Goal: Task Accomplishment & Management: Manage account settings

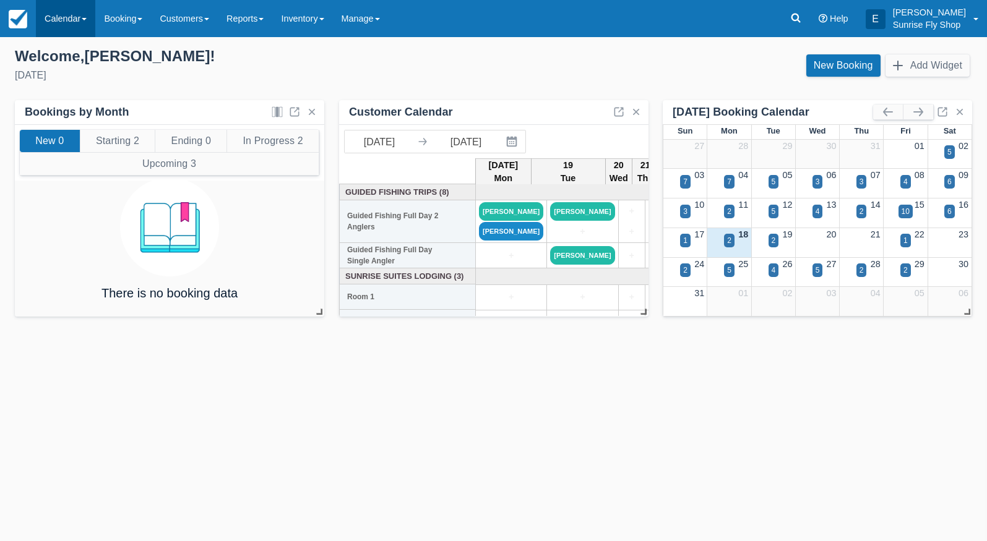
click at [55, 15] on link "Calendar" at bounding box center [65, 18] width 59 height 37
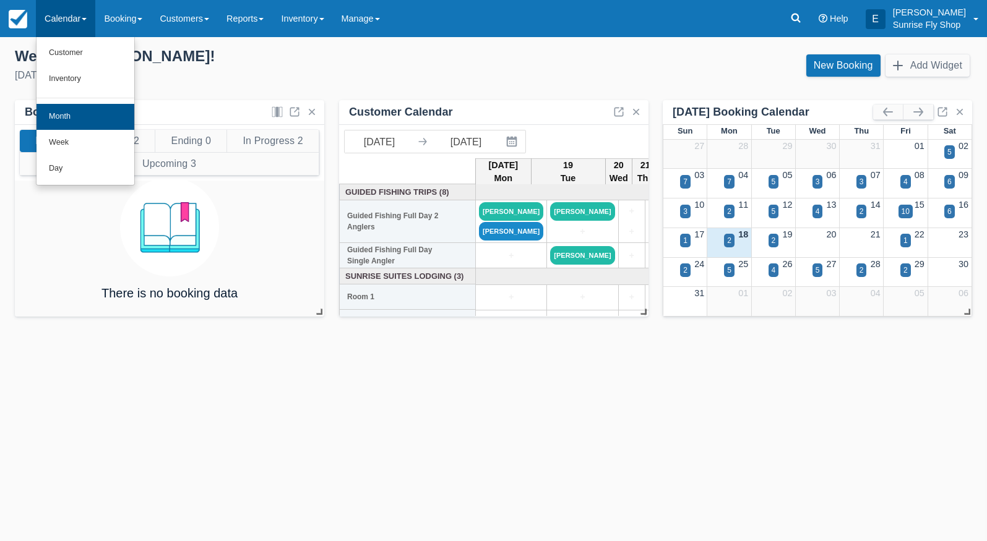
click at [99, 117] on link "Month" at bounding box center [85, 117] width 98 height 26
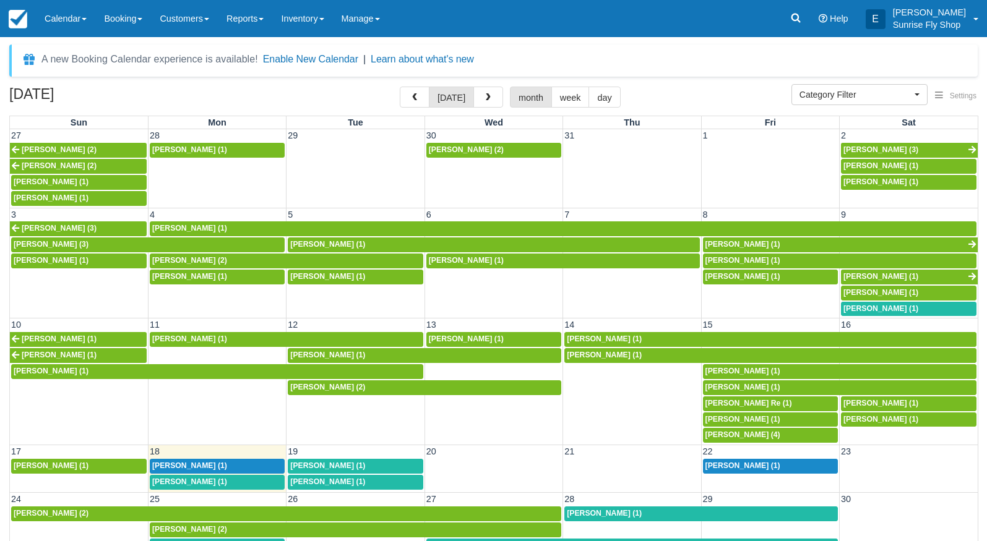
select select
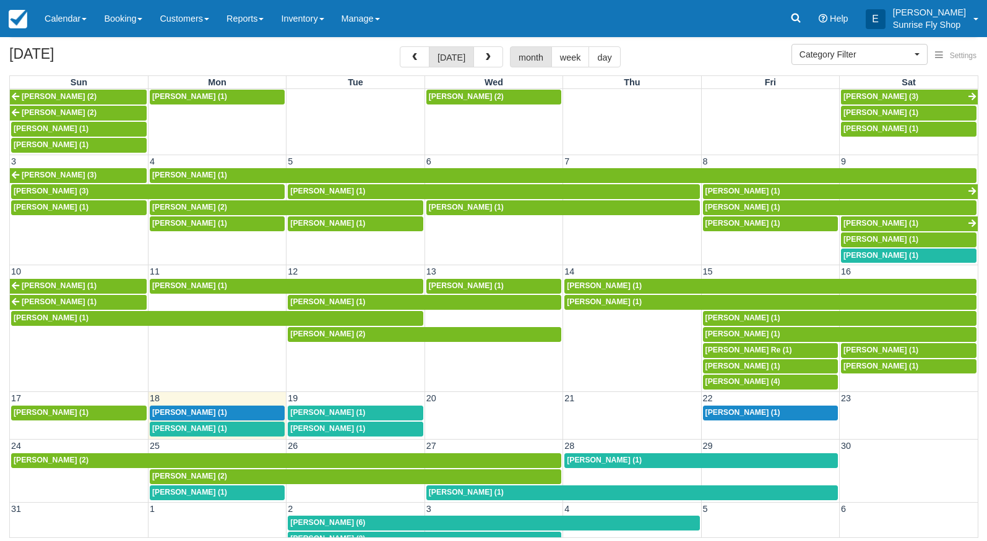
scroll to position [40, 0]
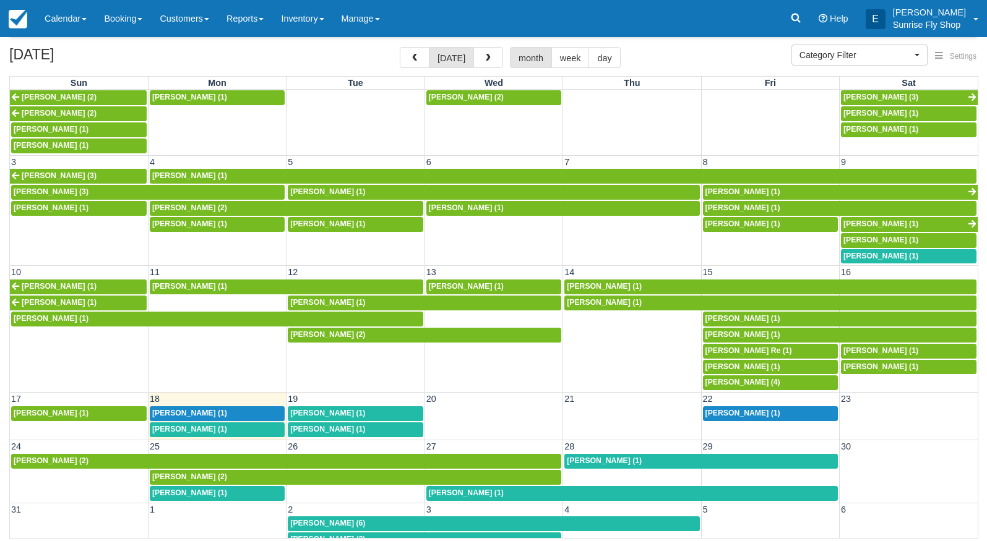
click at [216, 409] on div "Rob Ware (1)" at bounding box center [217, 414] width 130 height 10
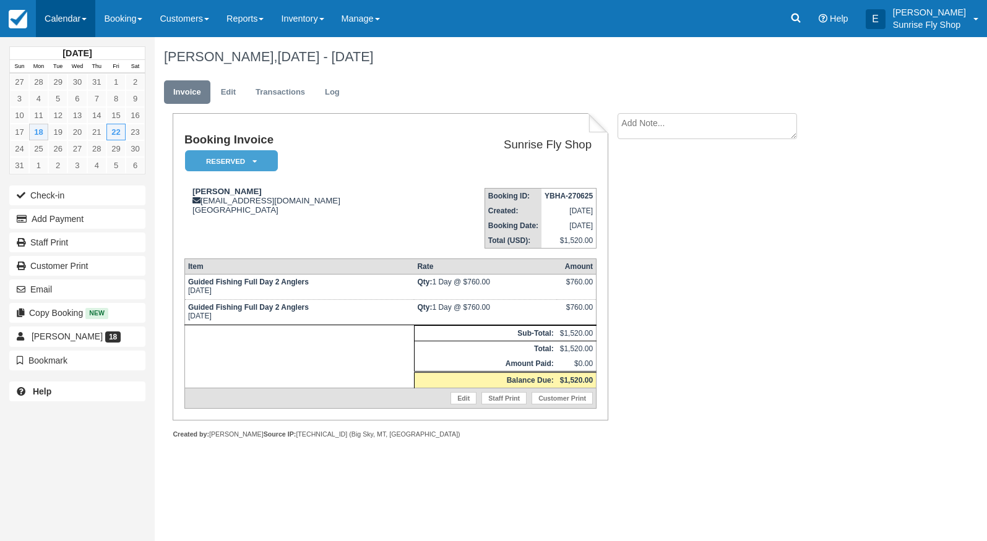
click at [59, 14] on link "Calendar" at bounding box center [65, 18] width 59 height 37
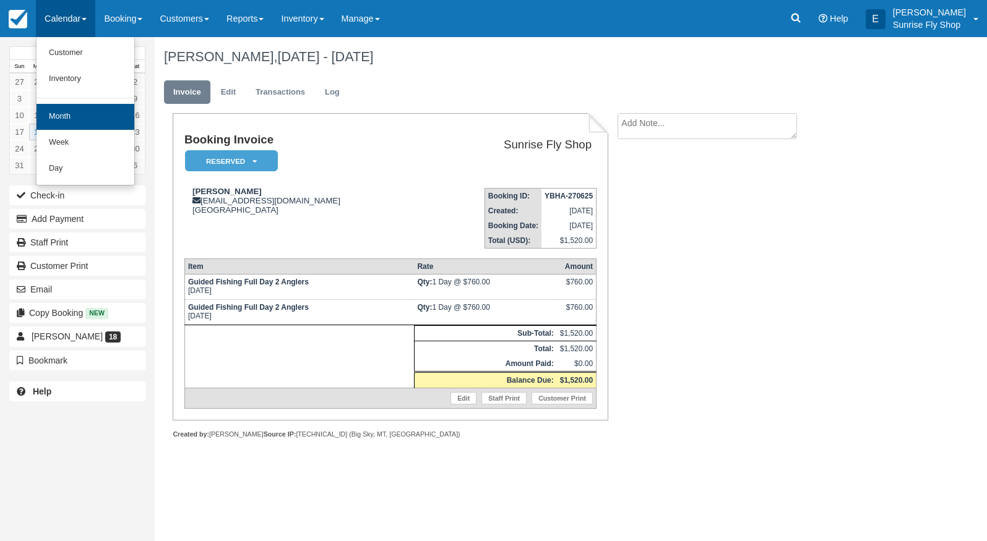
click at [79, 104] on link "Month" at bounding box center [85, 117] width 98 height 26
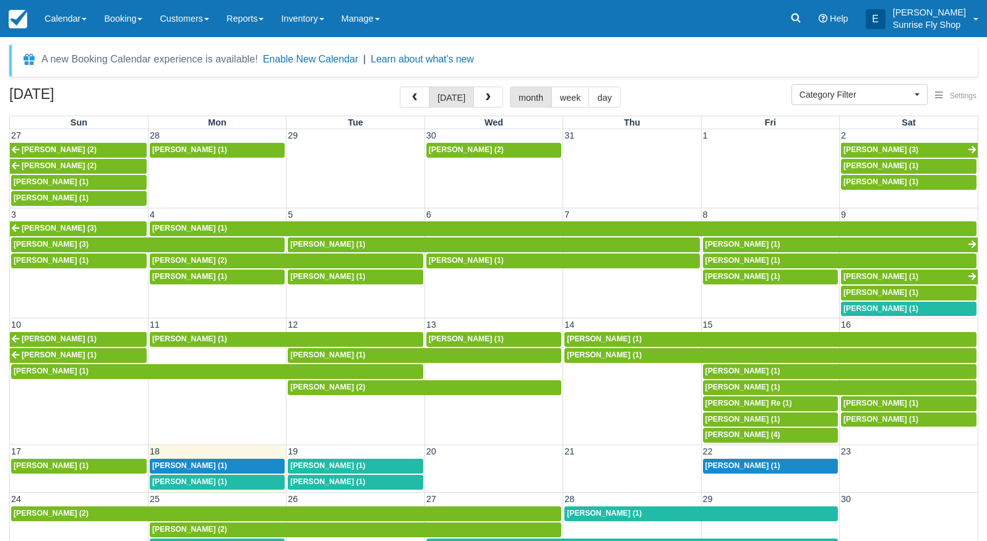
select select
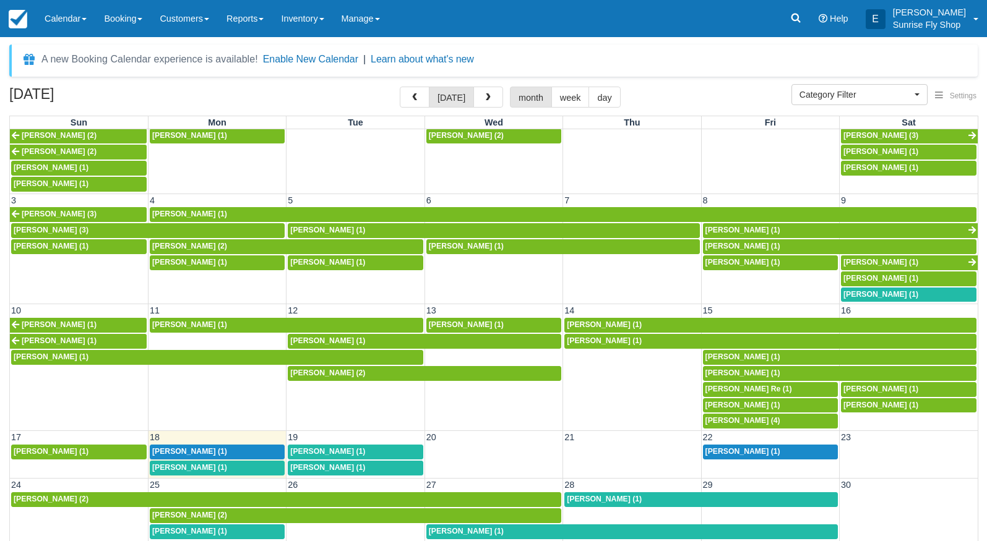
scroll to position [13, 0]
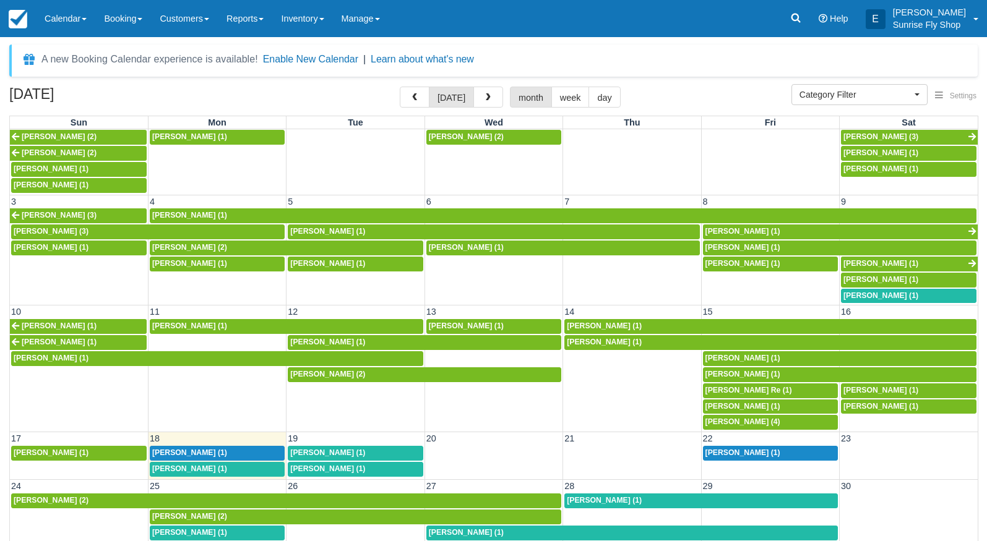
click at [182, 465] on span "Wells Haren (1)" at bounding box center [189, 469] width 75 height 9
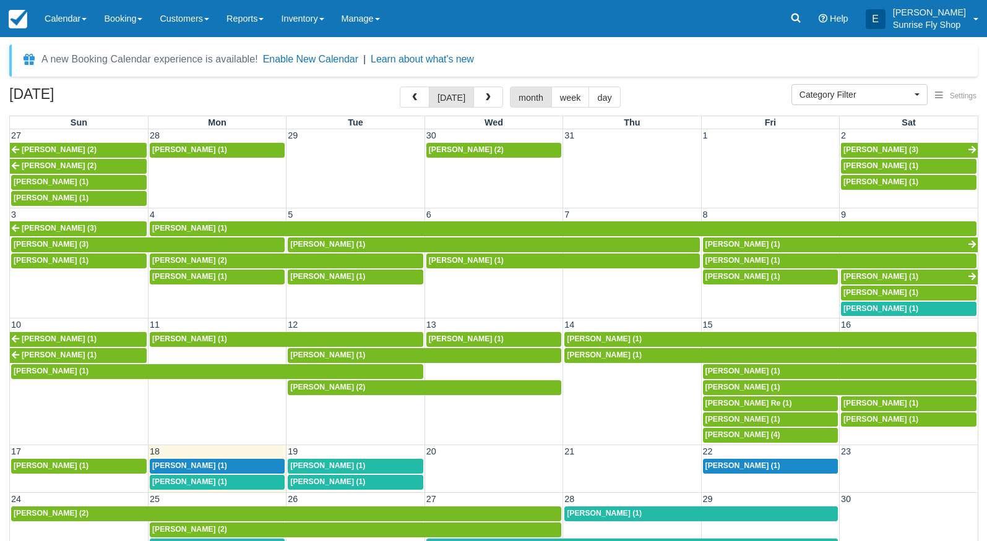
select select
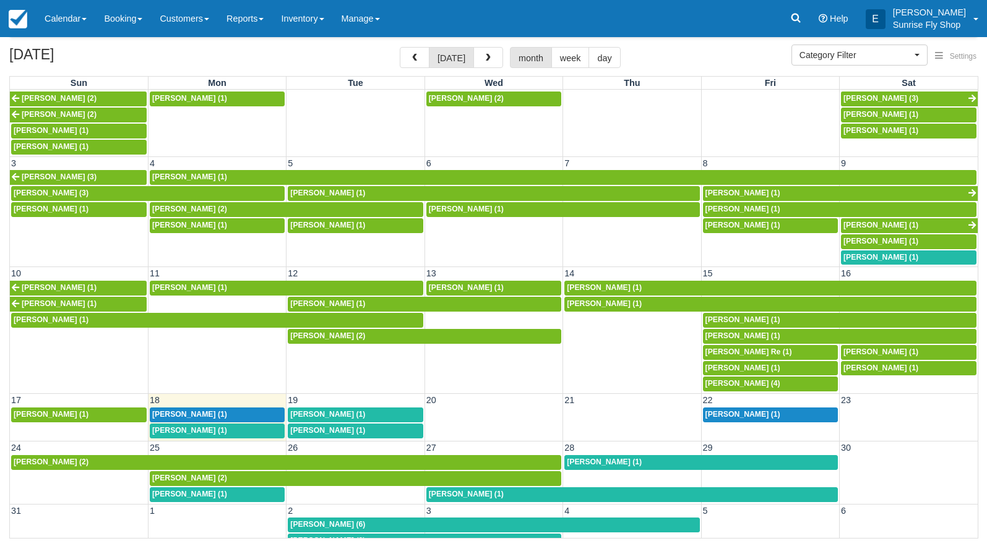
scroll to position [11, 0]
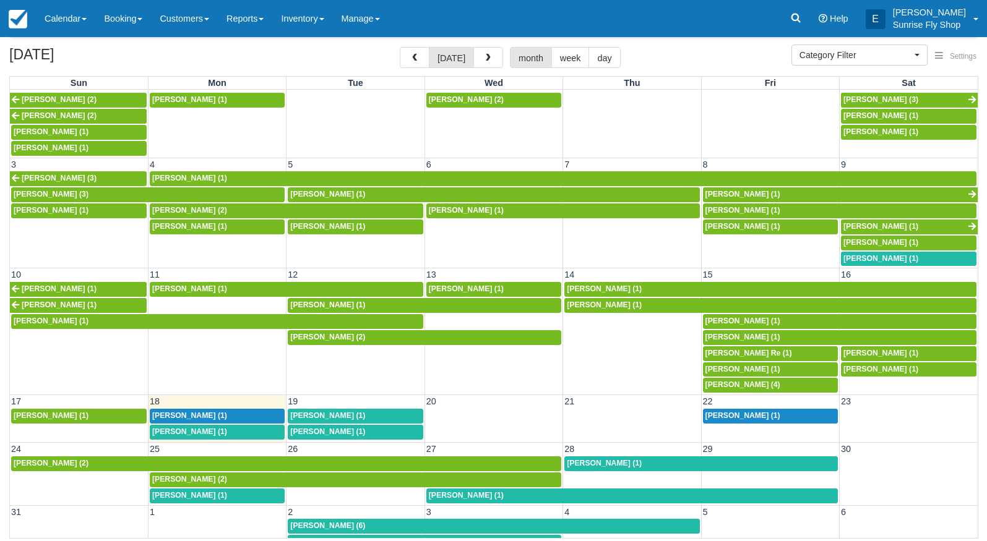
click at [482, 53] on button "button" at bounding box center [488, 57] width 30 height 21
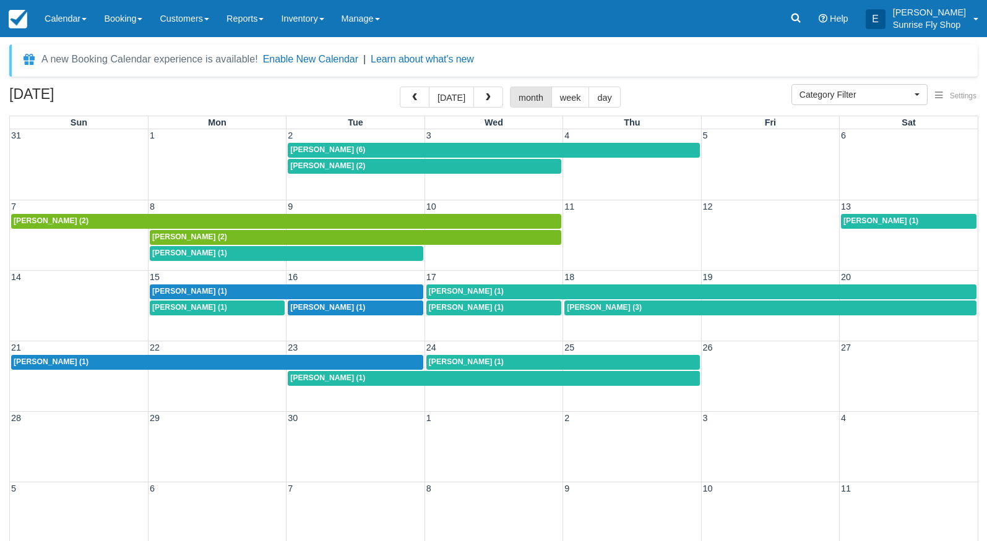
click at [207, 307] on div "Wells Haren (1)" at bounding box center [217, 308] width 130 height 10
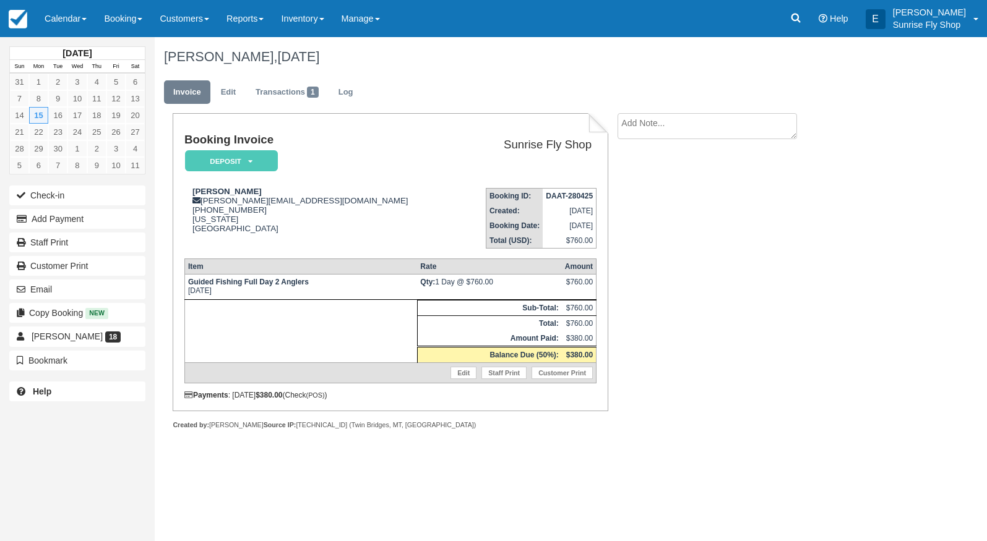
scroll to position [0, 1]
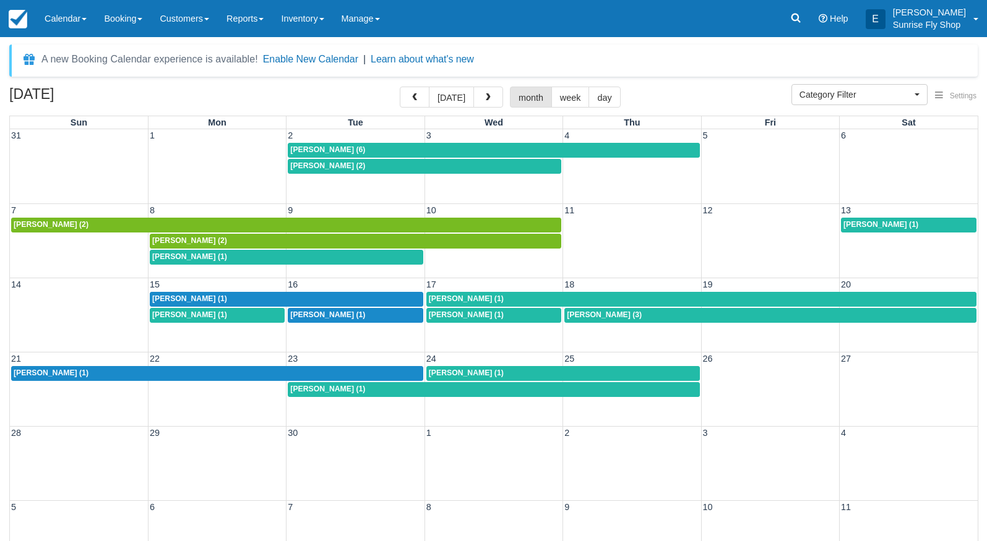
select select
click at [414, 102] on span "button" at bounding box center [414, 97] width 9 height 9
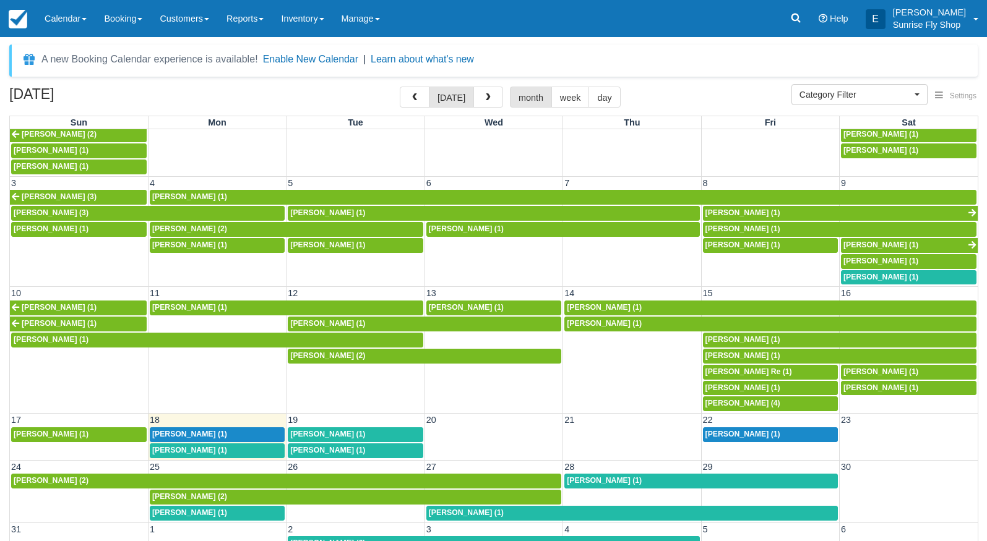
scroll to position [31, 0]
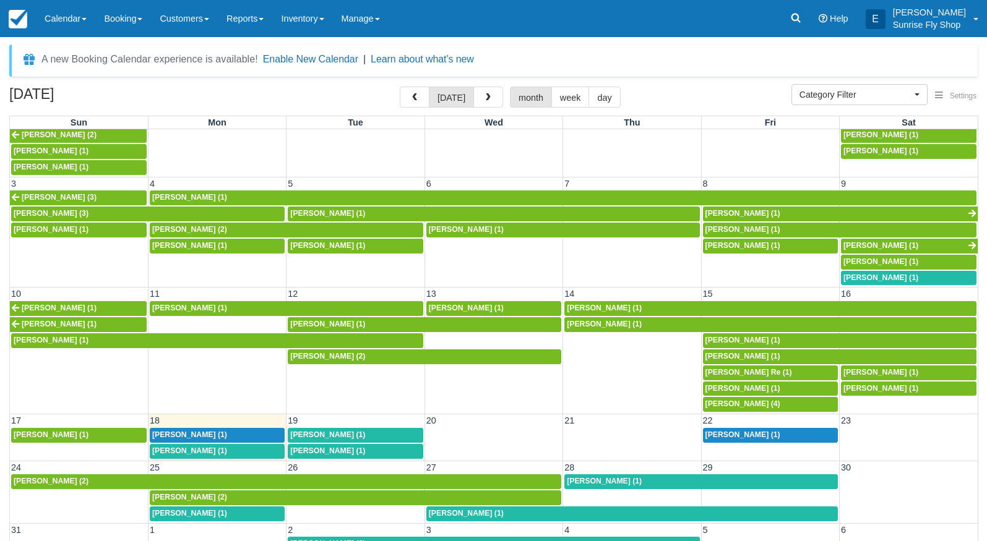
click at [200, 444] on link "Wells Haren (1)" at bounding box center [217, 451] width 135 height 15
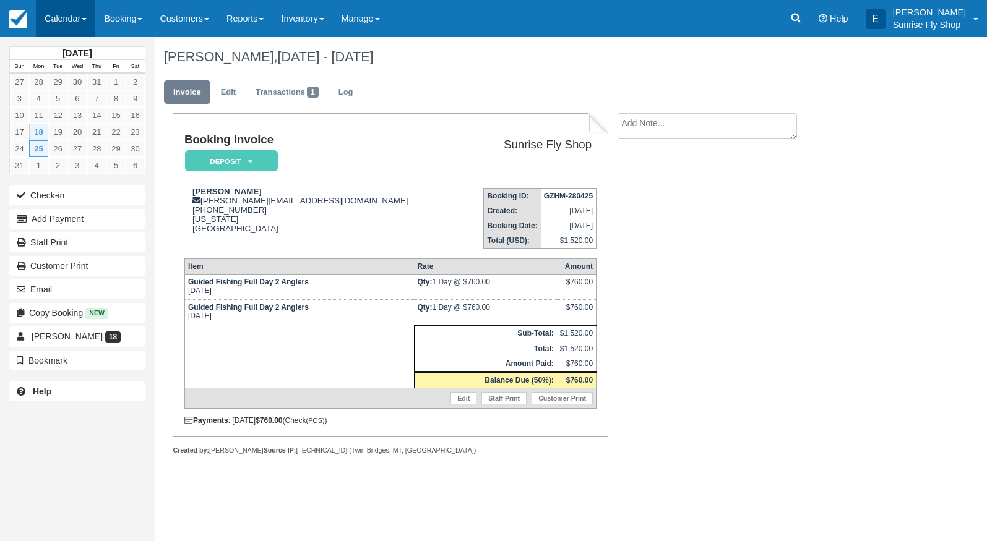
click at [54, 20] on link "Calendar" at bounding box center [65, 18] width 59 height 37
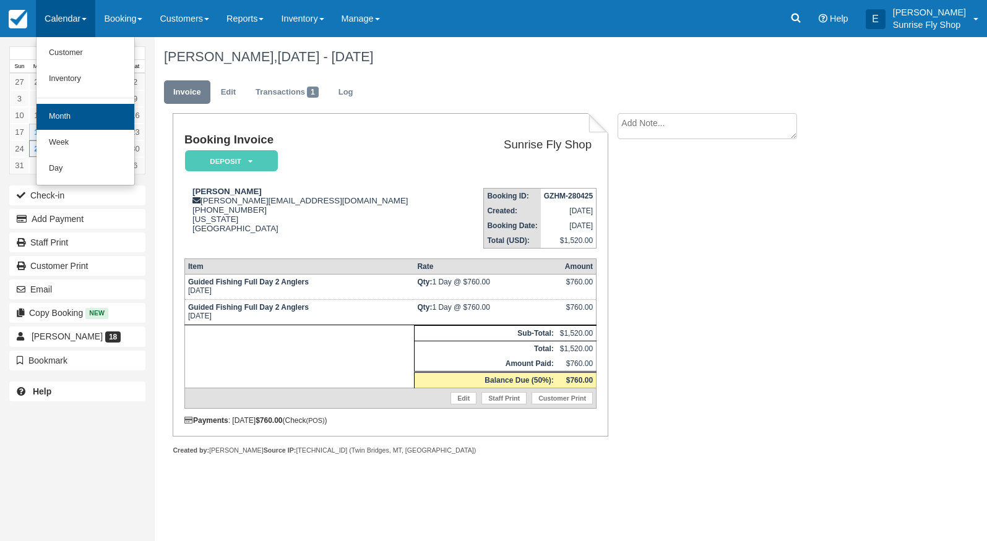
click at [72, 113] on link "Month" at bounding box center [85, 117] width 98 height 26
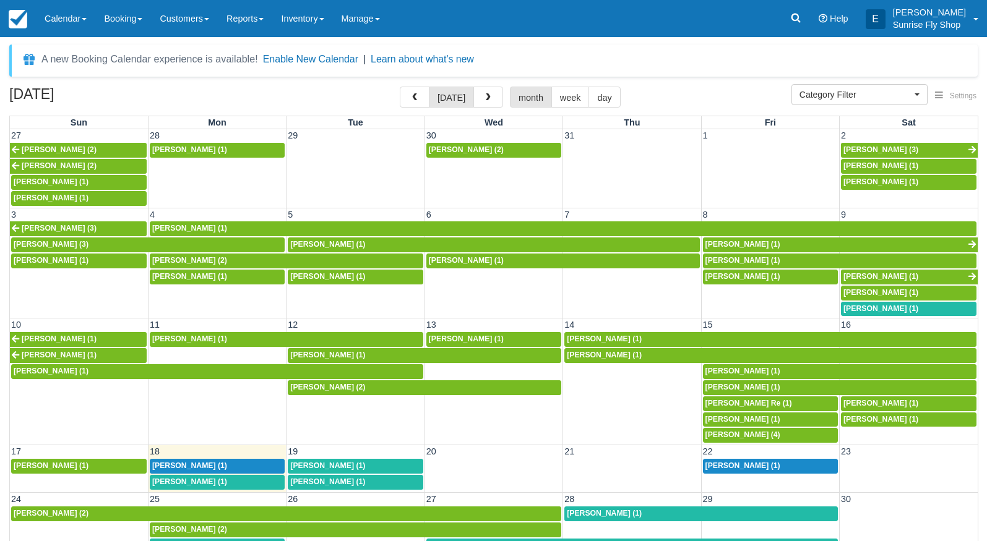
select select
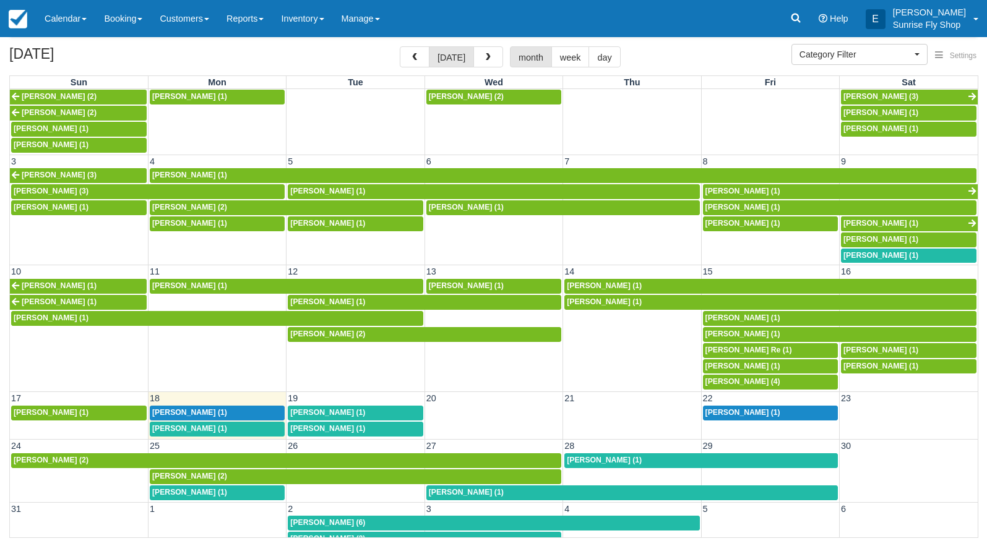
scroll to position [40, 0]
